Goal: Task Accomplishment & Management: Use online tool/utility

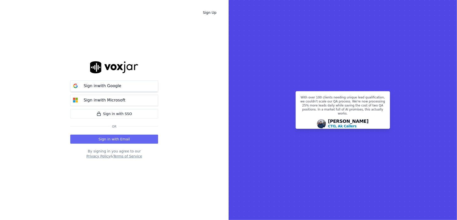
click at [94, 85] on p "Sign in with Google" at bounding box center [103, 86] width 38 height 6
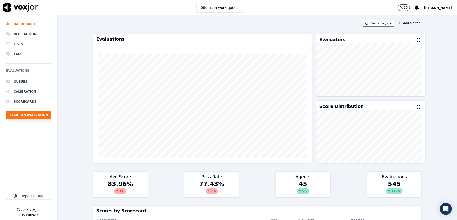
click at [39, 118] on button "Start an Evaluation" at bounding box center [28, 115] width 45 height 8
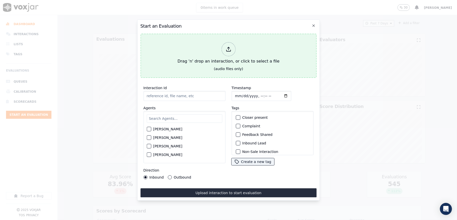
click at [227, 49] on icon at bounding box center [229, 49] width 6 height 6
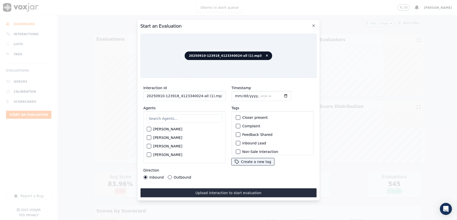
drag, startPoint x: 197, startPoint y: 95, endPoint x: 231, endPoint y: 96, distance: 34.4
click at [231, 96] on div "Interaction Id 20250910-123918_4123340024-all (1).mp3 Agents Harry Roy Aaron Bi…" at bounding box center [228, 132] width 176 height 100
type input "20250910-123918_4123340024-C1"
click at [236, 92] on input "Timestamp" at bounding box center [262, 96] width 60 height 10
click at [239, 92] on input "Timestamp" at bounding box center [262, 96] width 60 height 10
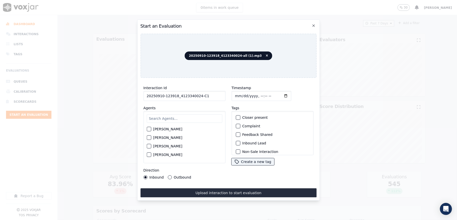
type input "2025-09-10T14:40"
click at [155, 118] on input "text" at bounding box center [185, 118] width 76 height 9
type input "bra"
click at [148, 129] on div "button" at bounding box center [149, 131] width 4 height 4
click at [171, 175] on div "Outbound" at bounding box center [179, 177] width 23 height 4
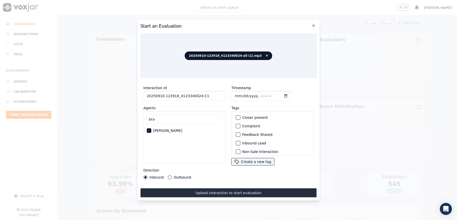
click at [168, 175] on button "Outbound" at bounding box center [170, 177] width 4 height 4
click at [236, 125] on div "button" at bounding box center [238, 127] width 4 height 4
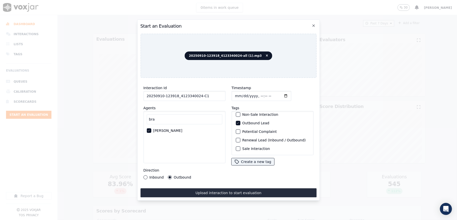
scroll to position [47, 0]
click at [236, 147] on div "button" at bounding box center [238, 149] width 4 height 4
click at [215, 184] on div "Interaction Id 20250910-123918_4123340024-C1 Agents bra Brandon Roy Direction I…" at bounding box center [228, 140] width 176 height 116
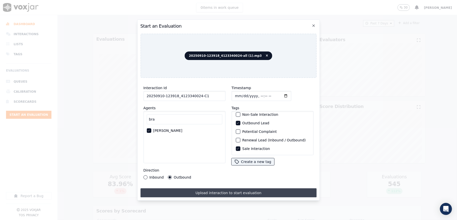
click at [215, 190] on button "Upload interaction to start evaluation" at bounding box center [228, 192] width 176 height 9
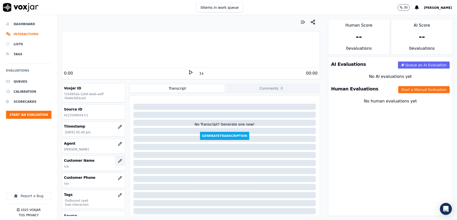
click at [118, 162] on icon "button" at bounding box center [120, 161] width 4 height 4
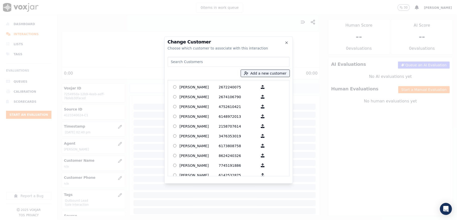
type input "HARMAN KAUR"
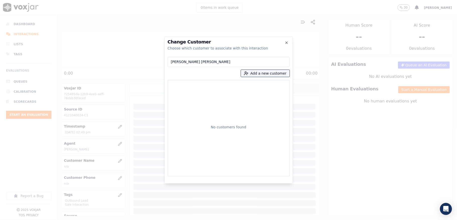
drag, startPoint x: 201, startPoint y: 62, endPoint x: 101, endPoint y: 65, distance: 100.0
click at [102, 220] on div "Change Customer Choose which customer to associate with this interaction HARMAN…" at bounding box center [228, 220] width 457 height 0
click at [261, 72] on button "Add a new customer" at bounding box center [265, 73] width 49 height 7
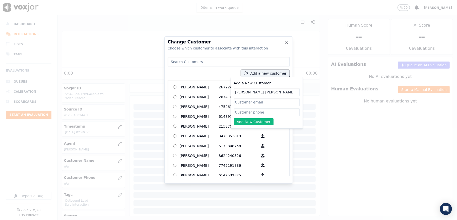
type input "HARMAN KAUR"
click at [251, 111] on input "Add a New Customer" at bounding box center [267, 112] width 66 height 8
paste input "4123340024"
type input "4123340024"
click at [249, 122] on button "Add New Customer" at bounding box center [254, 121] width 40 height 7
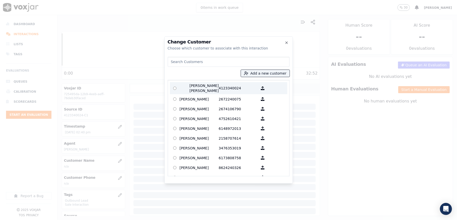
click at [209, 86] on p "HARMAN KAUR" at bounding box center [199, 88] width 39 height 10
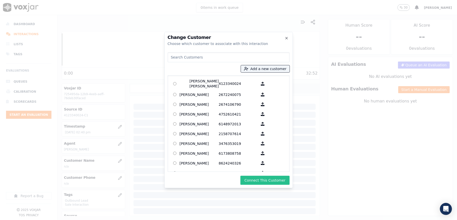
click at [256, 179] on button "Connect This Customer" at bounding box center [265, 180] width 49 height 9
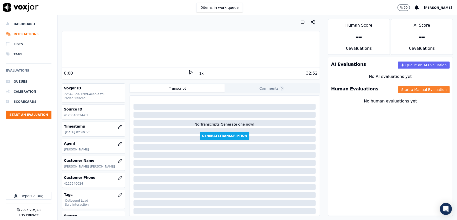
click at [399, 90] on button "Start a Manual Evaluation" at bounding box center [424, 89] width 51 height 7
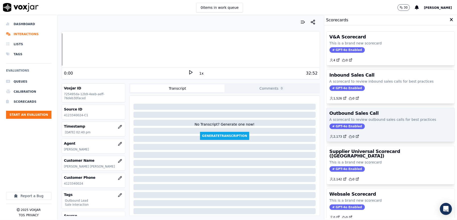
click at [340, 127] on span "GPT-4o Enabled" at bounding box center [347, 127] width 35 height 6
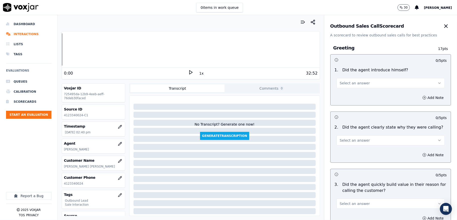
click at [366, 83] on button "Select an answer" at bounding box center [391, 83] width 108 height 10
click at [360, 95] on div "Yes" at bounding box center [379, 95] width 96 height 8
click at [359, 139] on button "Select an answer" at bounding box center [391, 140] width 108 height 10
click at [355, 153] on div "Yes" at bounding box center [379, 152] width 96 height 8
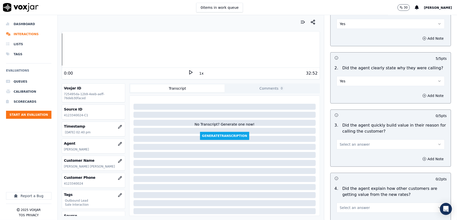
scroll to position [67, 0]
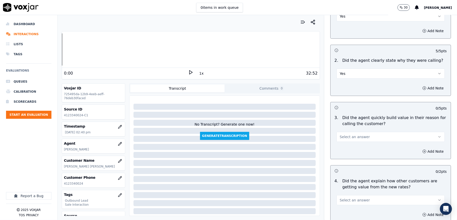
click at [355, 137] on span "Select an answer" at bounding box center [355, 136] width 30 height 5
click at [346, 150] on div "Yes" at bounding box center [379, 148] width 96 height 8
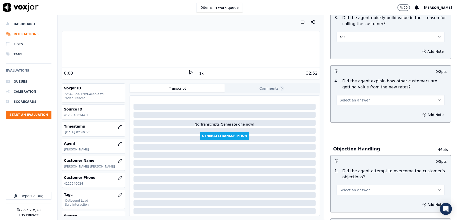
scroll to position [167, 0]
click at [358, 97] on span "Select an answer" at bounding box center [355, 99] width 30 height 5
click at [346, 110] on div "Yes" at bounding box center [379, 112] width 96 height 8
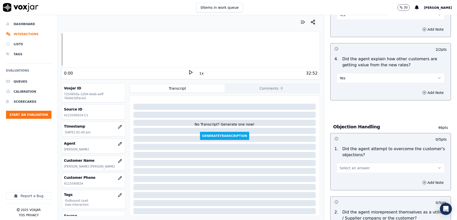
scroll to position [201, 0]
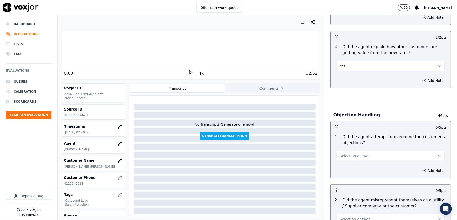
click at [346, 68] on button "Yes" at bounding box center [391, 66] width 108 height 10
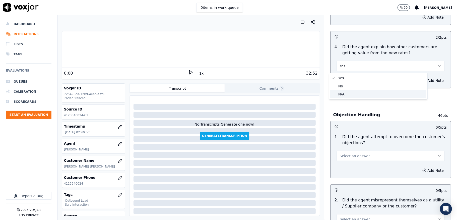
click at [344, 95] on div "N/A" at bounding box center [379, 94] width 96 height 8
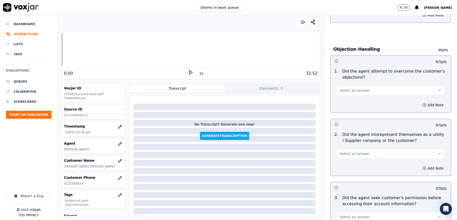
scroll to position [268, 0]
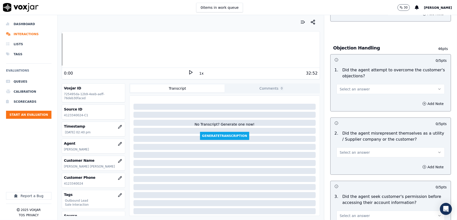
click at [353, 88] on span "Select an answer" at bounding box center [355, 89] width 30 height 5
drag, startPoint x: 342, startPoint y: 107, endPoint x: 341, endPoint y: 103, distance: 3.7
click at [342, 108] on div "No" at bounding box center [379, 109] width 96 height 8
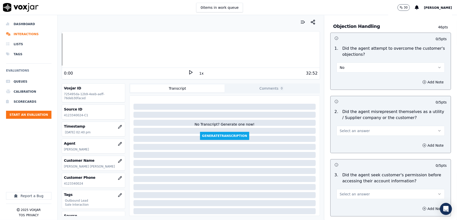
scroll to position [301, 0]
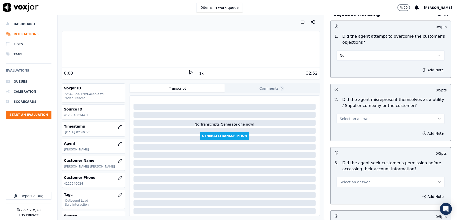
click at [352, 56] on button "No" at bounding box center [391, 55] width 108 height 10
drag, startPoint x: 344, startPoint y: 65, endPoint x: 342, endPoint y: 67, distance: 2.9
click at [344, 66] on div "Yes" at bounding box center [379, 68] width 96 height 8
click at [341, 69] on div "Add Note" at bounding box center [391, 70] width 120 height 15
click at [346, 55] on button "Yes" at bounding box center [391, 55] width 108 height 10
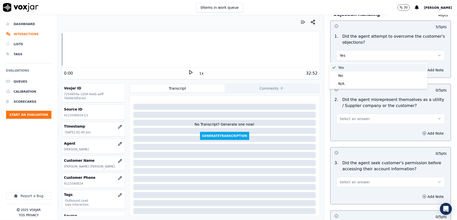
click at [344, 68] on div "Yes" at bounding box center [379, 68] width 96 height 8
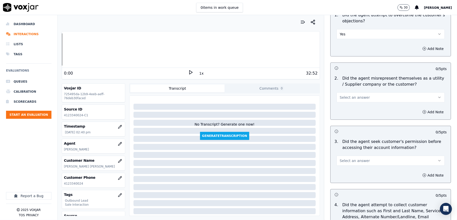
scroll to position [335, 0]
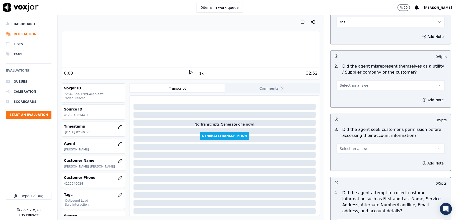
click at [354, 88] on span "Select an answer" at bounding box center [355, 85] width 30 height 5
click at [348, 105] on div "No" at bounding box center [379, 106] width 96 height 8
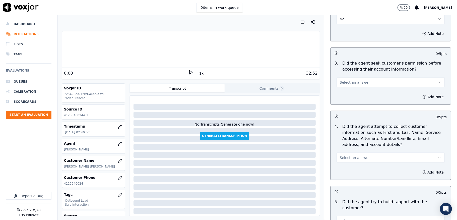
scroll to position [402, 0]
click at [365, 80] on button "Select an answer" at bounding box center [391, 82] width 108 height 10
click at [345, 92] on div "Yes" at bounding box center [379, 94] width 96 height 8
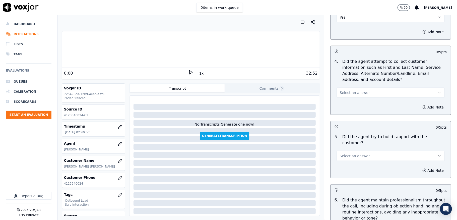
scroll to position [469, 0]
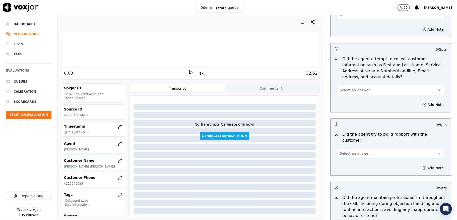
click at [358, 90] on span "Select an answer" at bounding box center [355, 90] width 30 height 5
click at [346, 118] on div "N/A" at bounding box center [379, 119] width 96 height 8
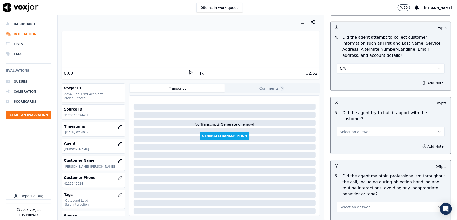
scroll to position [502, 0]
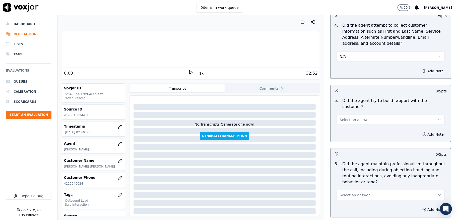
click at [346, 117] on span "Select an answer" at bounding box center [355, 119] width 30 height 5
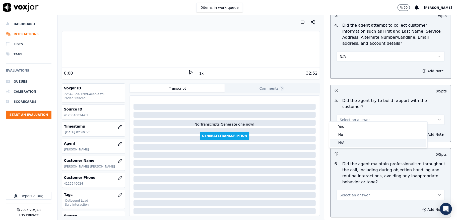
click at [345, 144] on div "N/A" at bounding box center [379, 143] width 96 height 8
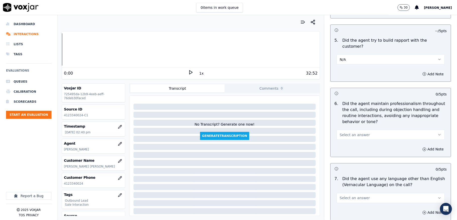
scroll to position [569, 0]
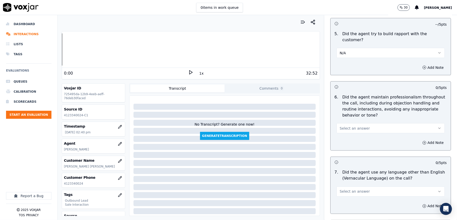
click at [351, 126] on span "Select an answer" at bounding box center [355, 128] width 30 height 5
click at [346, 135] on div "Yes" at bounding box center [379, 135] width 96 height 8
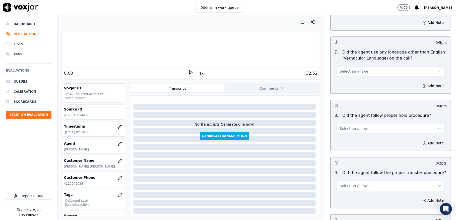
scroll to position [703, 0]
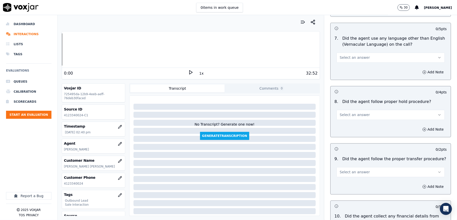
click at [366, 56] on button "Select an answer" at bounding box center [391, 57] width 108 height 10
click at [349, 75] on div "No" at bounding box center [379, 73] width 96 height 8
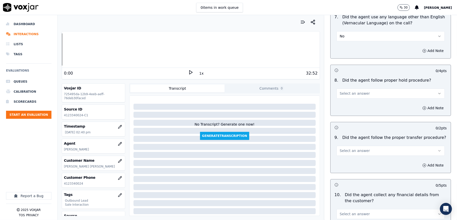
scroll to position [737, 0]
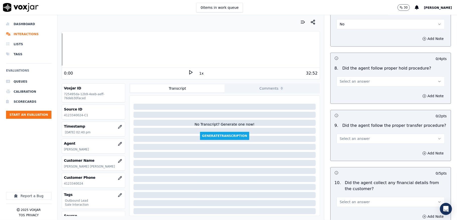
click at [363, 82] on button "Select an answer" at bounding box center [391, 81] width 108 height 10
click at [352, 87] on div "Yes" at bounding box center [379, 89] width 96 height 8
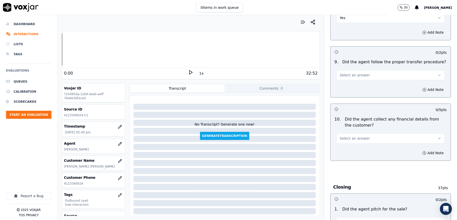
scroll to position [804, 0]
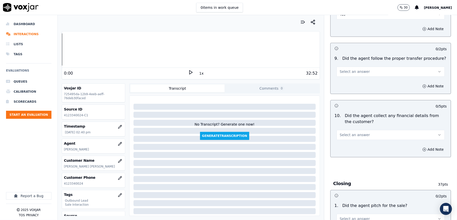
click at [351, 69] on span "Select an answer" at bounding box center [355, 71] width 30 height 5
click at [346, 85] on div "No" at bounding box center [379, 87] width 96 height 8
click at [421, 83] on button "Add Note" at bounding box center [433, 86] width 27 height 7
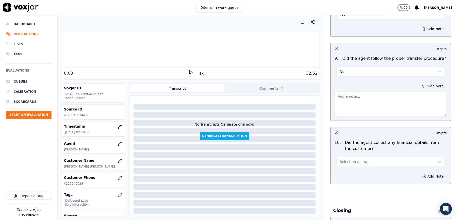
click at [385, 95] on textarea at bounding box center [391, 104] width 112 height 25
paste textarea "@3:47 - The call was transferred to another agent (closer: Allen) without infor…"
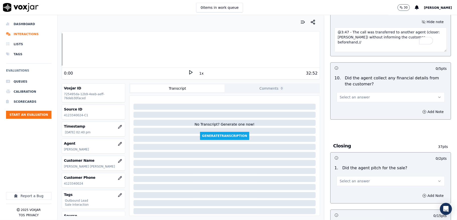
scroll to position [871, 0]
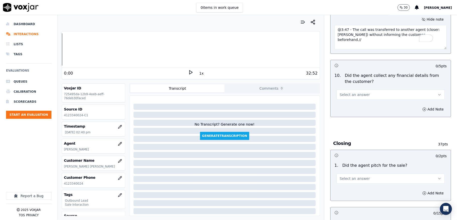
type textarea "@3:47 - The call was transferred to another agent (closer: Allen) without infor…"
click at [367, 93] on button "Select an answer" at bounding box center [391, 95] width 108 height 10
click at [353, 110] on div "No" at bounding box center [379, 110] width 96 height 8
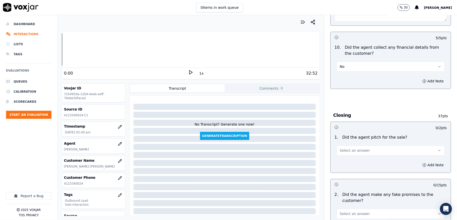
scroll to position [938, 0]
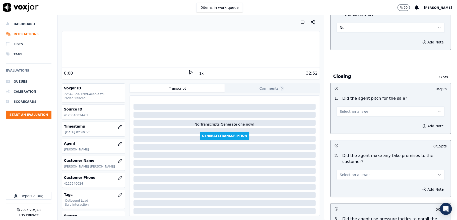
click at [359, 107] on button "Select an answer" at bounding box center [391, 112] width 108 height 10
click at [349, 117] on div "Yes" at bounding box center [379, 119] width 96 height 8
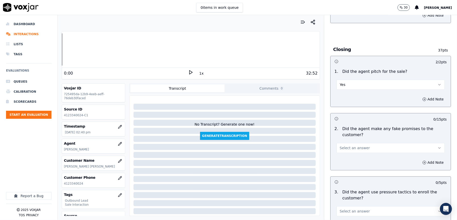
scroll to position [1005, 0]
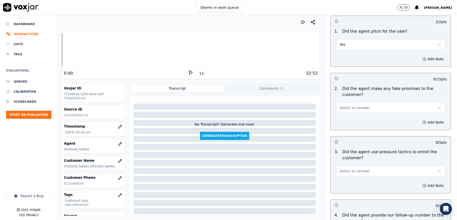
drag, startPoint x: 349, startPoint y: 101, endPoint x: 350, endPoint y: 105, distance: 3.7
click at [349, 103] on button "Select an answer" at bounding box center [391, 108] width 108 height 10
click at [346, 124] on div "No" at bounding box center [379, 124] width 96 height 8
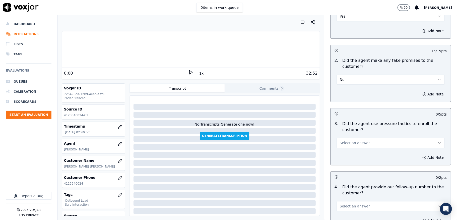
scroll to position [1072, 0]
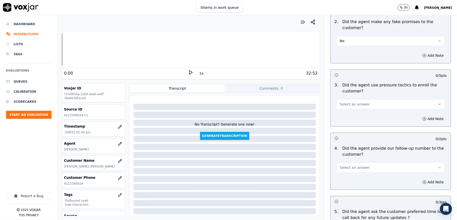
click at [358, 102] on span "Select an answer" at bounding box center [355, 104] width 30 height 5
click at [345, 122] on div "No" at bounding box center [379, 120] width 96 height 8
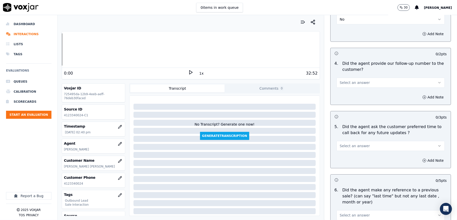
scroll to position [1172, 0]
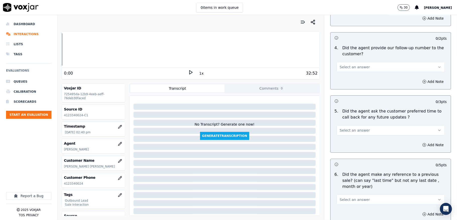
click at [350, 65] on span "Select an answer" at bounding box center [355, 67] width 30 height 5
click at [348, 83] on div "No" at bounding box center [379, 83] width 96 height 8
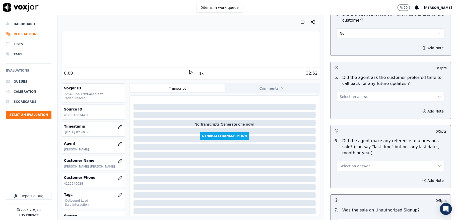
click at [347, 98] on button "Select an answer" at bounding box center [391, 97] width 108 height 10
click at [344, 111] on div "No" at bounding box center [379, 113] width 96 height 8
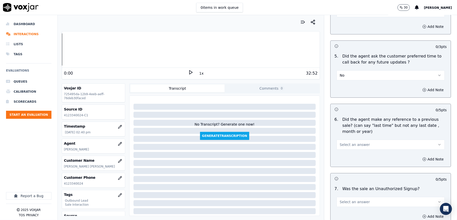
scroll to position [1239, 0]
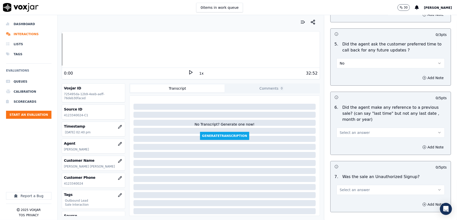
click at [347, 60] on button "No" at bounding box center [391, 63] width 108 height 10
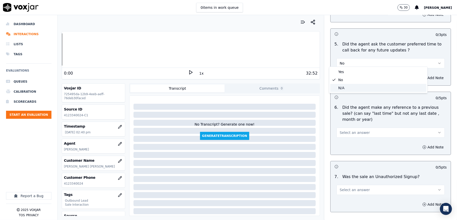
click at [341, 86] on div "N/A" at bounding box center [379, 88] width 96 height 8
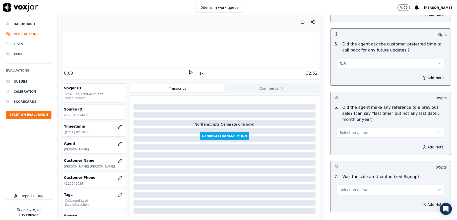
click at [355, 130] on span "Select an answer" at bounding box center [355, 132] width 30 height 5
click at [345, 154] on div "N/A" at bounding box center [379, 157] width 96 height 8
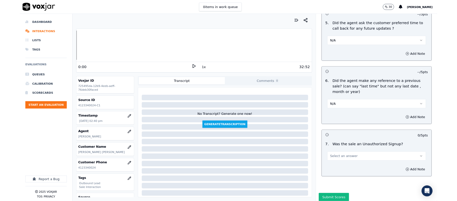
scroll to position [1276, 0]
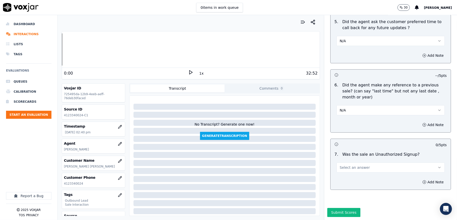
click at [348, 105] on button "N/A" at bounding box center [391, 110] width 108 height 10
click at [345, 112] on div "No" at bounding box center [379, 112] width 96 height 8
click at [346, 165] on span "Select an answer" at bounding box center [355, 167] width 30 height 5
click at [342, 168] on div "No" at bounding box center [379, 170] width 96 height 8
click at [336, 208] on button "Submit Scores" at bounding box center [344, 212] width 33 height 9
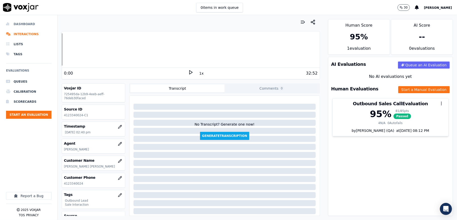
click at [19, 22] on li "Dashboard" at bounding box center [28, 24] width 45 height 10
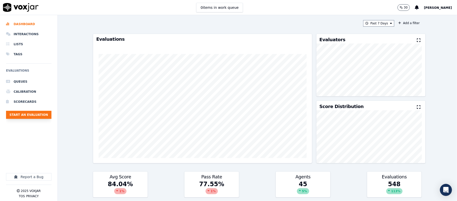
click at [45, 115] on button "Start an Evaluation" at bounding box center [28, 115] width 45 height 8
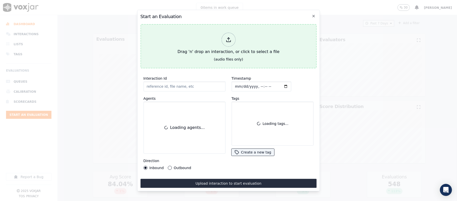
click at [224, 31] on div "Drag 'n' drop an interaction, or click to select a file" at bounding box center [229, 44] width 106 height 26
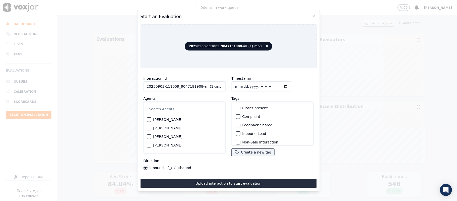
drag, startPoint x: 196, startPoint y: 84, endPoint x: 240, endPoint y: 84, distance: 44.0
click at [240, 84] on div "Interaction Id 20250903-111009_9047181908-all (1).mp3 Agents Harry Roy Aaron Bi…" at bounding box center [228, 122] width 176 height 100
type input "20250903-111009_9047181908-C1"
click at [234, 84] on input "Timestamp" at bounding box center [262, 86] width 60 height 10
type input "2025-09-10T15:20"
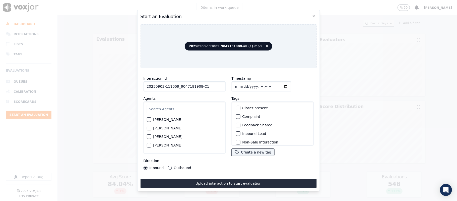
click at [172, 107] on input "text" at bounding box center [185, 109] width 76 height 9
type input "k"
type input "jak"
click at [148, 120] on div "button" at bounding box center [149, 121] width 4 height 4
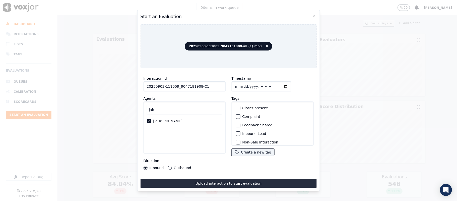
click at [236, 132] on div "button" at bounding box center [238, 134] width 4 height 4
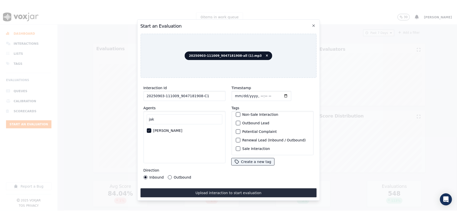
scroll to position [47, 0]
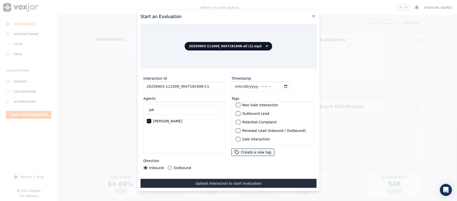
click at [236, 137] on div "button" at bounding box center [238, 139] width 4 height 4
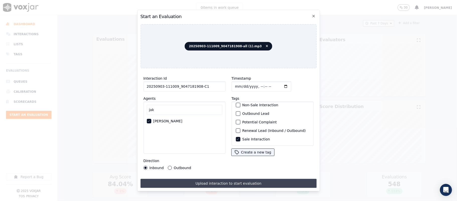
click at [217, 179] on button "Upload interaction to start evaluation" at bounding box center [228, 183] width 176 height 9
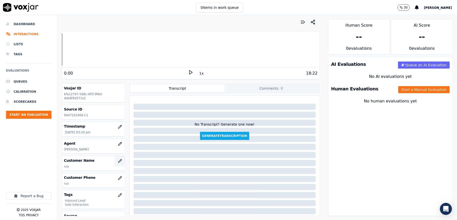
click at [118, 162] on icon "button" at bounding box center [120, 161] width 4 height 4
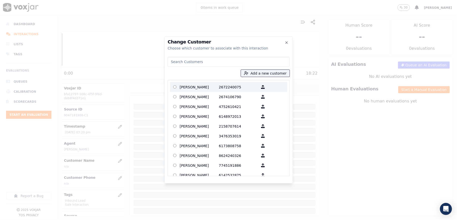
type input "[PERSON_NAME]"
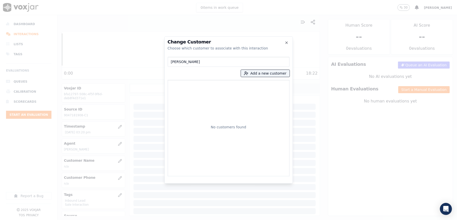
drag, startPoint x: 206, startPoint y: 62, endPoint x: 168, endPoint y: 65, distance: 38.0
click at [168, 65] on input "[PERSON_NAME]" at bounding box center [229, 62] width 122 height 10
click at [248, 73] on line "button" at bounding box center [247, 73] width 1 height 0
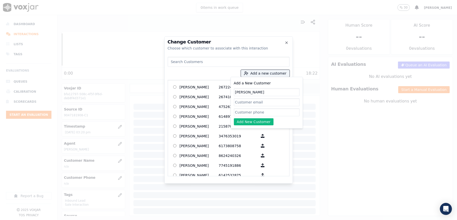
type input "[PERSON_NAME]"
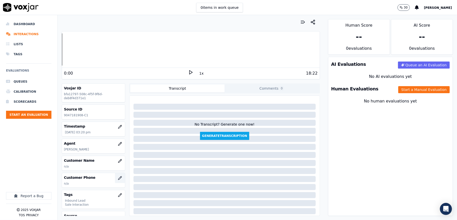
click at [118, 177] on icon "button" at bounding box center [120, 178] width 4 height 4
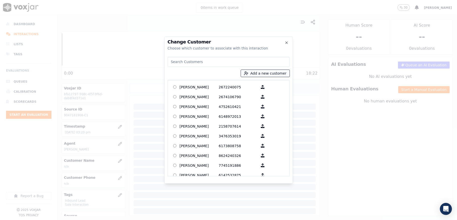
click at [262, 74] on button "Add a new customer" at bounding box center [265, 73] width 49 height 7
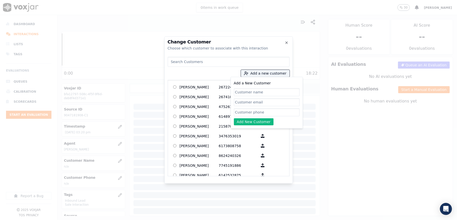
click at [147, 94] on div at bounding box center [228, 110] width 457 height 220
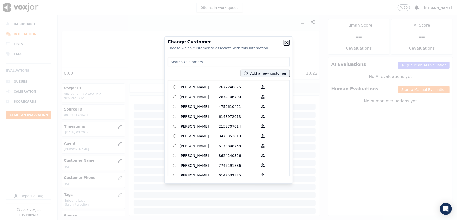
click at [285, 43] on icon "button" at bounding box center [287, 43] width 4 height 4
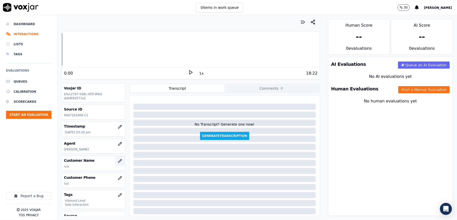
click at [118, 162] on icon "button" at bounding box center [119, 160] width 3 height 3
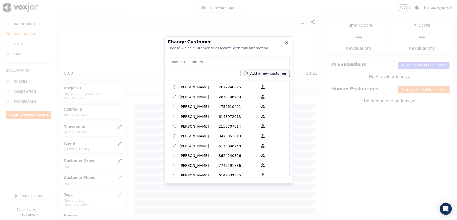
click at [266, 74] on button "Add a new customer" at bounding box center [265, 73] width 49 height 7
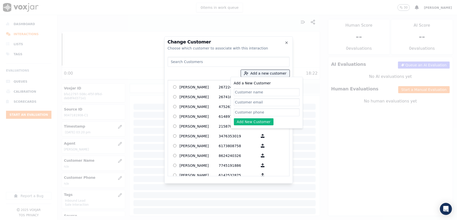
click at [249, 114] on input "Add a New Customer" at bounding box center [267, 112] width 66 height 8
paste input "9047181908"
type input "9047181908"
click at [248, 92] on input "Add a New Customer" at bounding box center [267, 92] width 66 height 8
paste input "[PERSON_NAME]"
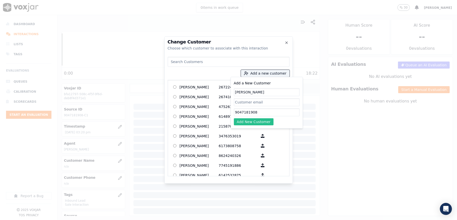
type input "[PERSON_NAME]"
click at [253, 123] on button "Add New Customer" at bounding box center [254, 121] width 40 height 7
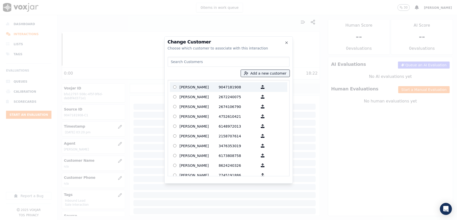
click at [214, 87] on p "[PERSON_NAME]" at bounding box center [199, 87] width 39 height 8
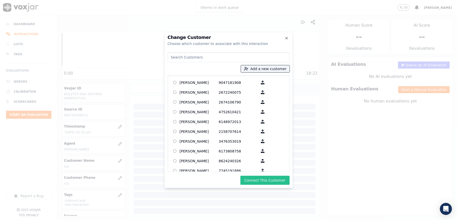
click at [265, 183] on button "Connect This Customer" at bounding box center [265, 180] width 49 height 9
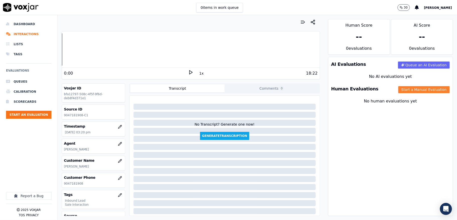
click at [401, 89] on button "Start a Manual Evaluation" at bounding box center [424, 89] width 51 height 7
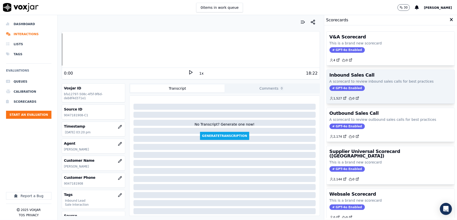
click at [341, 87] on span "GPT-4o Enabled" at bounding box center [347, 88] width 35 height 6
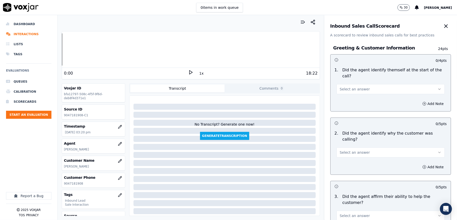
click at [355, 86] on button "Select an answer" at bounding box center [391, 89] width 108 height 10
click at [350, 99] on div "Yes" at bounding box center [379, 101] width 96 height 8
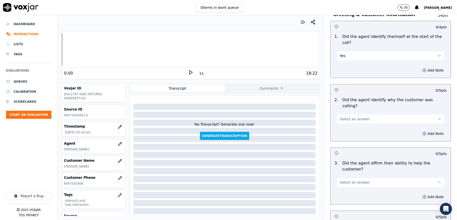
click at [349, 117] on button "Select an answer" at bounding box center [391, 119] width 108 height 10
click at [347, 125] on div "Yes" at bounding box center [379, 125] width 96 height 8
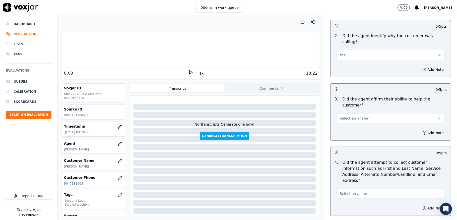
scroll to position [100, 0]
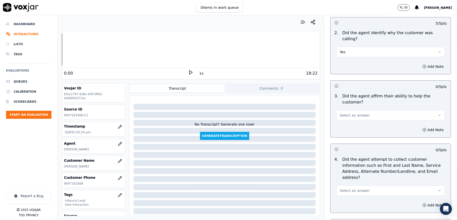
click at [354, 110] on button "Select an answer" at bounding box center [391, 115] width 108 height 10
drag, startPoint x: 354, startPoint y: 114, endPoint x: 351, endPoint y: 116, distance: 3.7
click at [351, 119] on div "Yes" at bounding box center [379, 121] width 96 height 8
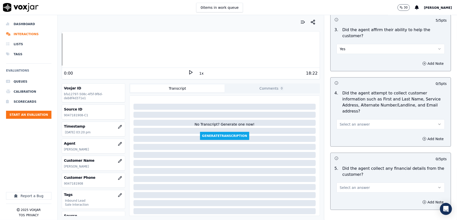
scroll to position [167, 0]
click at [347, 121] on span "Select an answer" at bounding box center [355, 123] width 30 height 5
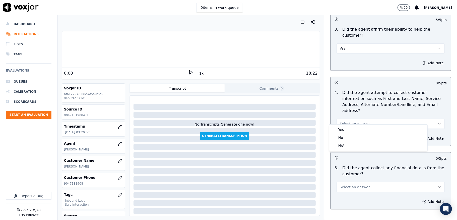
click at [348, 129] on div "Yes" at bounding box center [379, 130] width 96 height 8
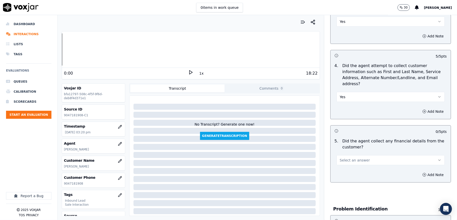
scroll to position [234, 0]
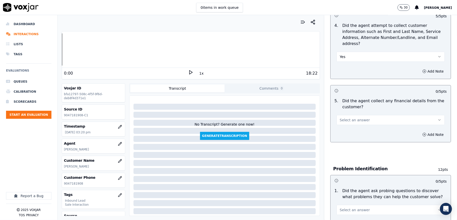
click at [351, 118] on span "Select an answer" at bounding box center [355, 120] width 30 height 5
click at [347, 124] on div "Yes" at bounding box center [379, 126] width 96 height 8
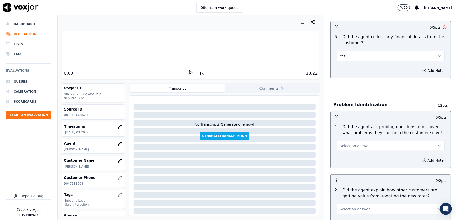
scroll to position [301, 0]
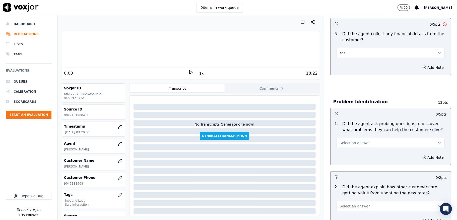
click at [346, 48] on button "Yes" at bounding box center [391, 53] width 108 height 10
click at [340, 67] on div "No" at bounding box center [379, 67] width 96 height 8
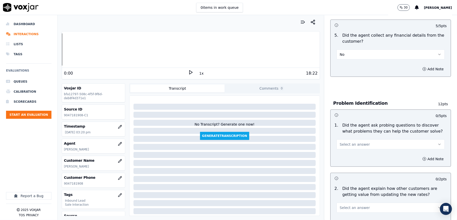
scroll to position [335, 0]
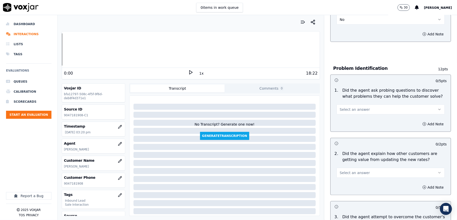
click at [350, 107] on span "Select an answer" at bounding box center [355, 109] width 30 height 5
click at [346, 116] on div "Yes" at bounding box center [379, 116] width 96 height 8
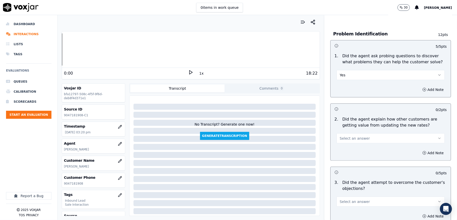
scroll to position [402, 0]
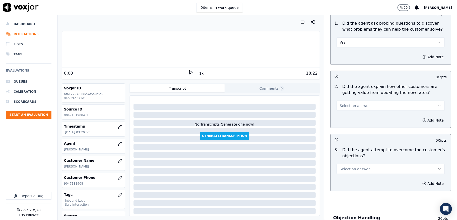
click at [347, 103] on span "Select an answer" at bounding box center [355, 105] width 30 height 5
click at [343, 127] on div "N/A" at bounding box center [379, 128] width 96 height 8
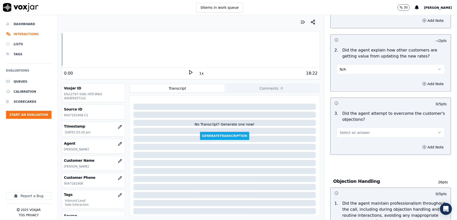
scroll to position [502, 0]
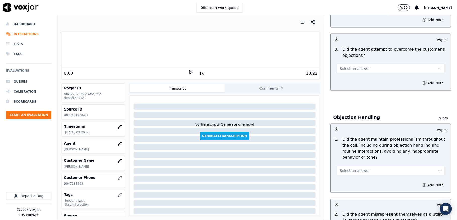
click at [350, 66] on span "Select an answer" at bounding box center [355, 68] width 30 height 5
click at [344, 75] on div "Yes" at bounding box center [379, 75] width 96 height 8
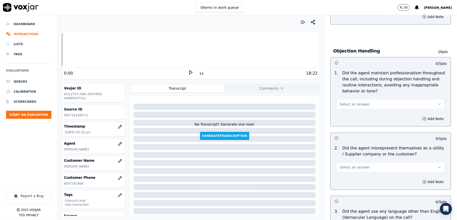
scroll to position [569, 0]
click at [346, 101] on span "Select an answer" at bounding box center [355, 103] width 30 height 5
click at [342, 111] on div "Yes" at bounding box center [379, 110] width 96 height 8
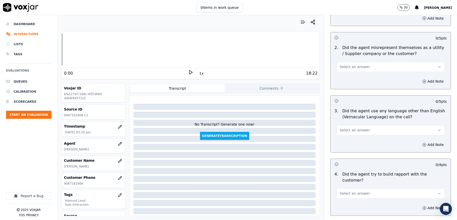
scroll to position [670, 0]
click at [351, 64] on span "Select an answer" at bounding box center [355, 66] width 30 height 5
click at [344, 81] on div "No" at bounding box center [379, 81] width 96 height 8
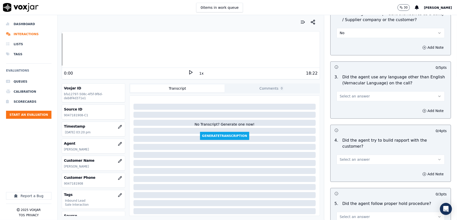
click at [355, 94] on span "Select an answer" at bounding box center [355, 96] width 30 height 5
click at [342, 112] on div "No" at bounding box center [379, 111] width 96 height 8
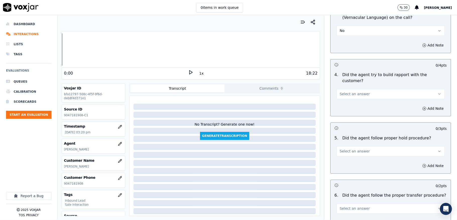
scroll to position [770, 0]
click at [349, 90] on span "Select an answer" at bounding box center [355, 92] width 30 height 5
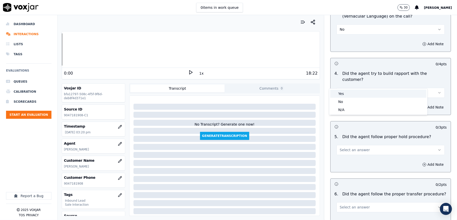
click at [345, 94] on div "Yes" at bounding box center [379, 94] width 96 height 8
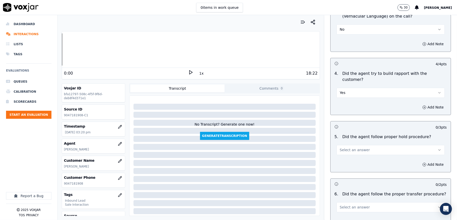
scroll to position [804, 0]
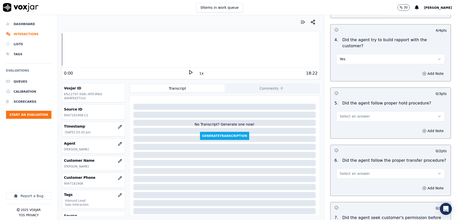
click at [345, 114] on span "Select an answer" at bounding box center [355, 116] width 30 height 5
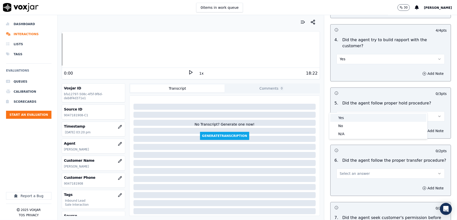
click at [343, 118] on div "Yes" at bounding box center [379, 118] width 96 height 8
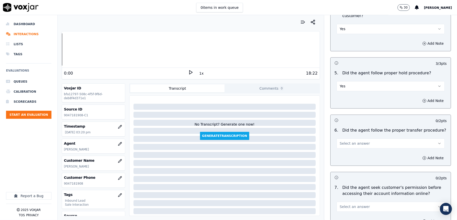
scroll to position [904, 0]
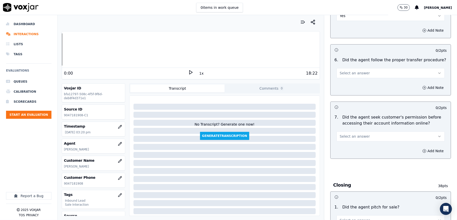
click at [347, 68] on button "Select an answer" at bounding box center [391, 73] width 108 height 10
click at [340, 80] on div "No" at bounding box center [379, 83] width 96 height 8
click at [348, 68] on button "No" at bounding box center [391, 73] width 108 height 10
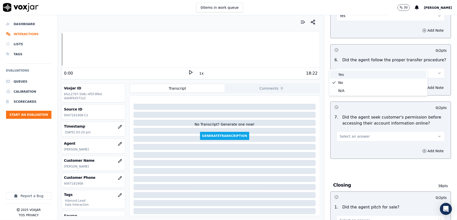
click at [345, 77] on div "Yes" at bounding box center [379, 75] width 96 height 8
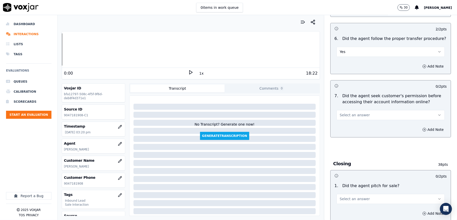
scroll to position [938, 0]
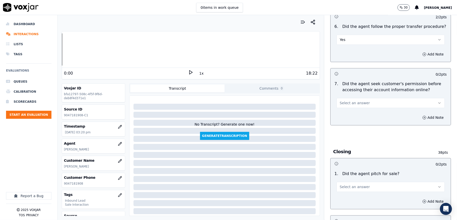
click at [359, 98] on button "Select an answer" at bounding box center [391, 103] width 108 height 10
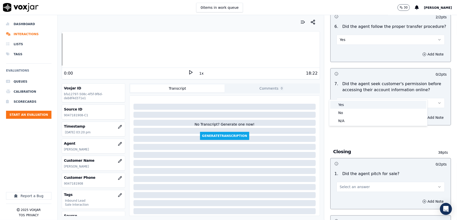
click at [348, 103] on div "Yes" at bounding box center [379, 105] width 96 height 8
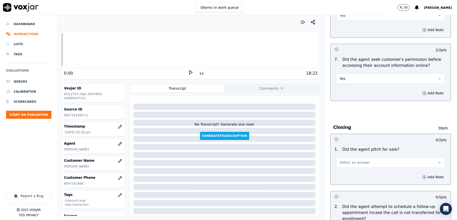
scroll to position [1005, 0]
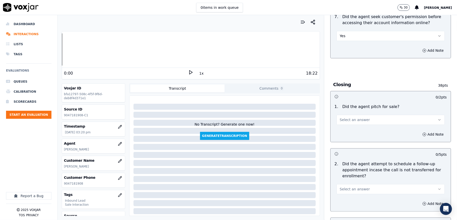
click at [349, 117] on span "Select an answer" at bounding box center [355, 119] width 30 height 5
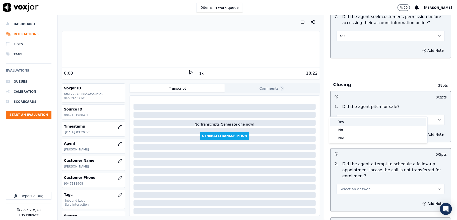
click at [345, 122] on div "Yes" at bounding box center [379, 122] width 96 height 8
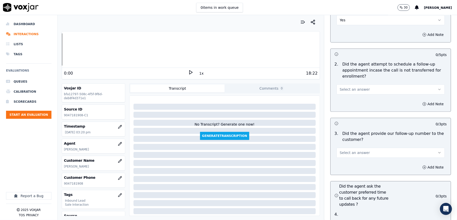
scroll to position [1105, 0]
click at [359, 84] on button "Select an answer" at bounding box center [391, 89] width 108 height 10
click at [342, 107] on div "N/A" at bounding box center [379, 107] width 96 height 8
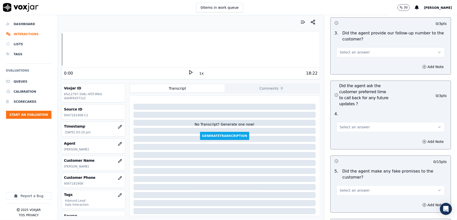
scroll to position [1206, 0]
click at [351, 46] on button "Select an answer" at bounding box center [391, 51] width 108 height 10
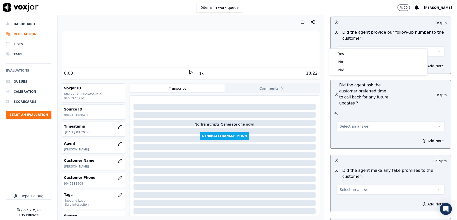
click at [349, 54] on div "Yes" at bounding box center [379, 54] width 96 height 8
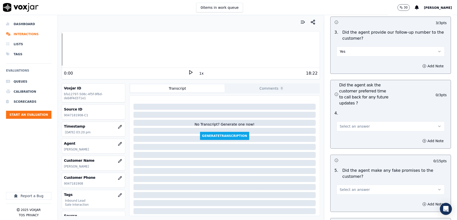
click at [344, 124] on span "Select an answer" at bounding box center [355, 126] width 30 height 5
click at [343, 145] on div "N/A" at bounding box center [379, 145] width 96 height 8
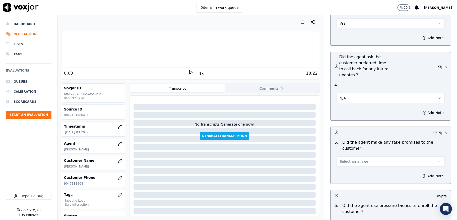
scroll to position [1272, 0]
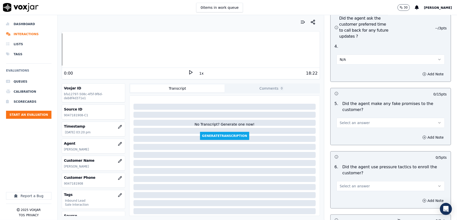
click at [344, 120] on span "Select an answer" at bounding box center [355, 122] width 30 height 5
click at [344, 134] on div "No" at bounding box center [379, 133] width 96 height 8
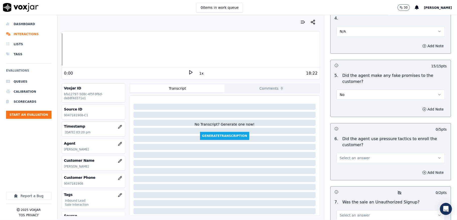
scroll to position [1340, 0]
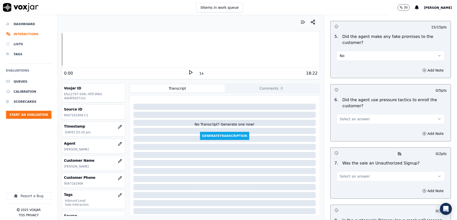
click at [359, 114] on button "Select an answer" at bounding box center [391, 119] width 108 height 10
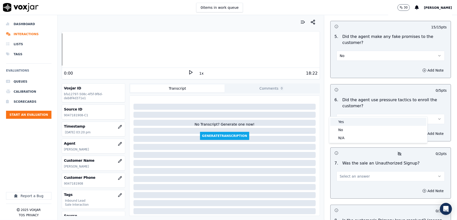
click at [346, 128] on div "No" at bounding box center [379, 130] width 96 height 8
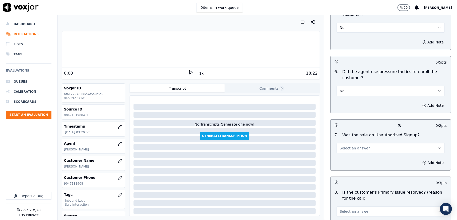
scroll to position [1407, 0]
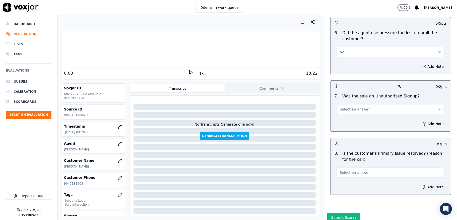
click at [363, 104] on button "Select an answer" at bounding box center [391, 109] width 108 height 10
click at [345, 119] on div "No" at bounding box center [379, 120] width 96 height 8
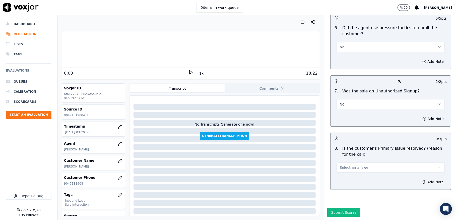
scroll to position [1421, 0]
click at [359, 163] on button "Select an answer" at bounding box center [391, 168] width 108 height 10
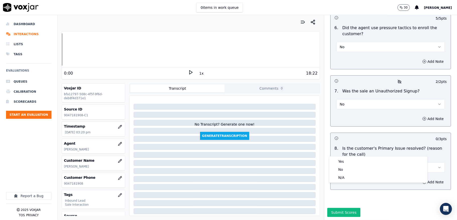
click at [345, 157] on div "Yes No N/A" at bounding box center [379, 169] width 98 height 26
click at [345, 160] on div "Yes" at bounding box center [379, 161] width 96 height 8
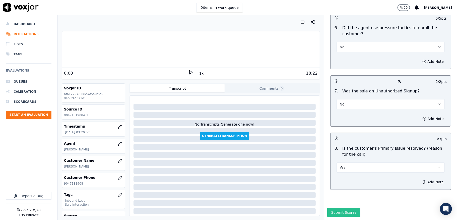
click at [330, 208] on button "Submit Scores" at bounding box center [344, 212] width 33 height 9
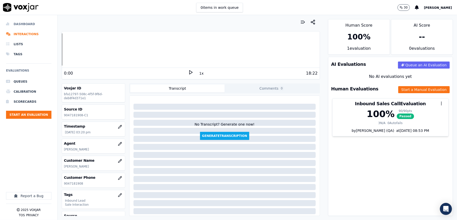
click at [22, 24] on li "Dashboard" at bounding box center [28, 24] width 45 height 10
